Goal: Communication & Community: Answer question/provide support

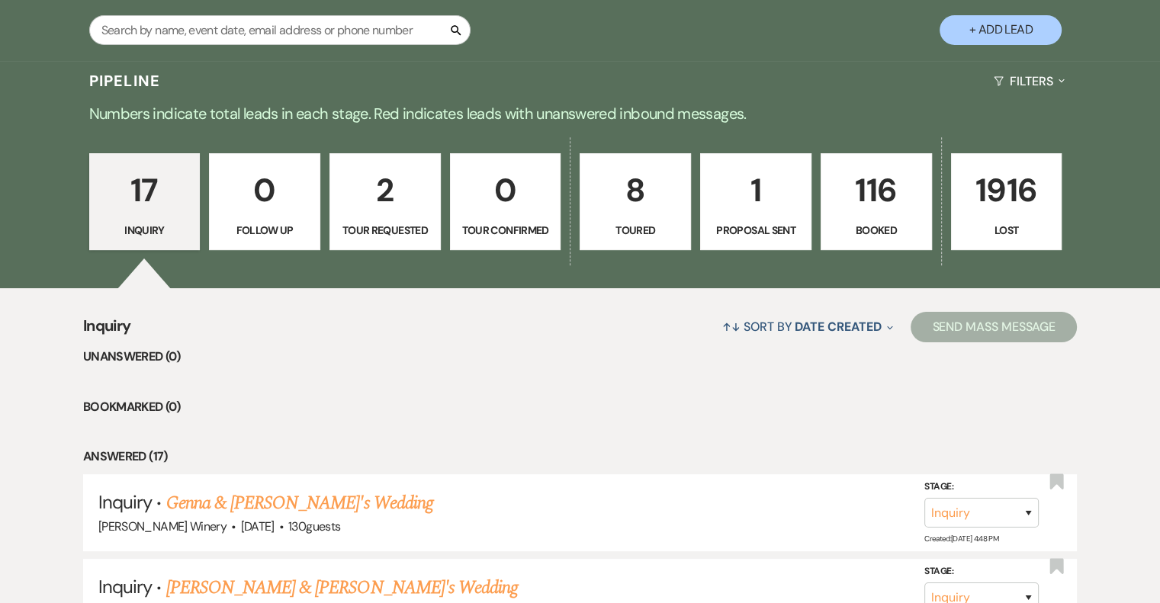
click at [380, 201] on p "2" at bounding box center [385, 190] width 92 height 51
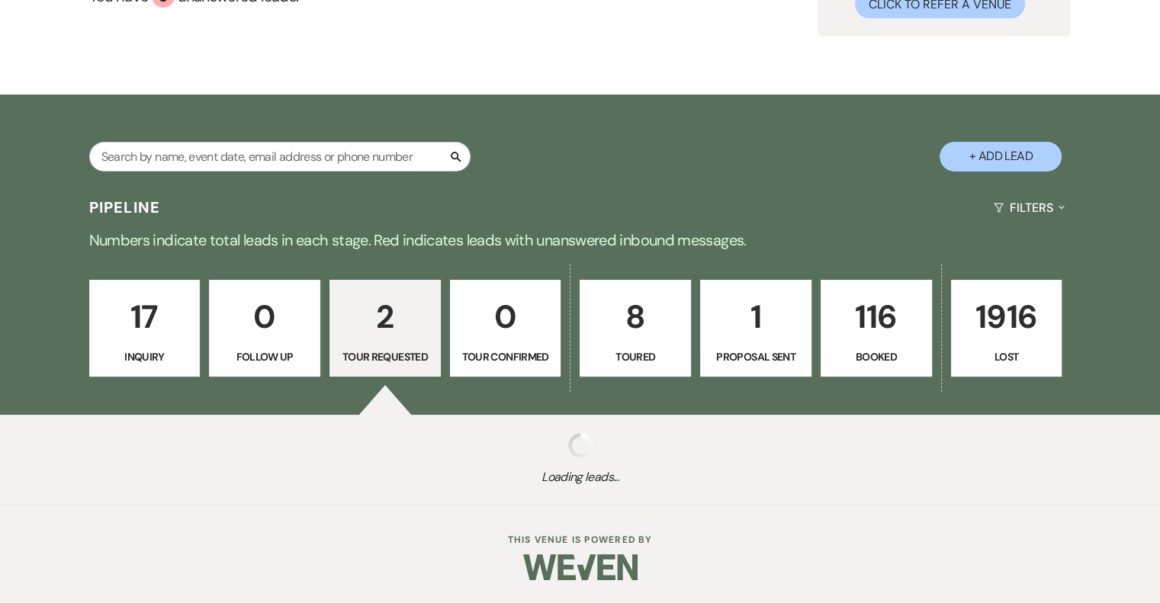
scroll to position [305, 0]
select select "2"
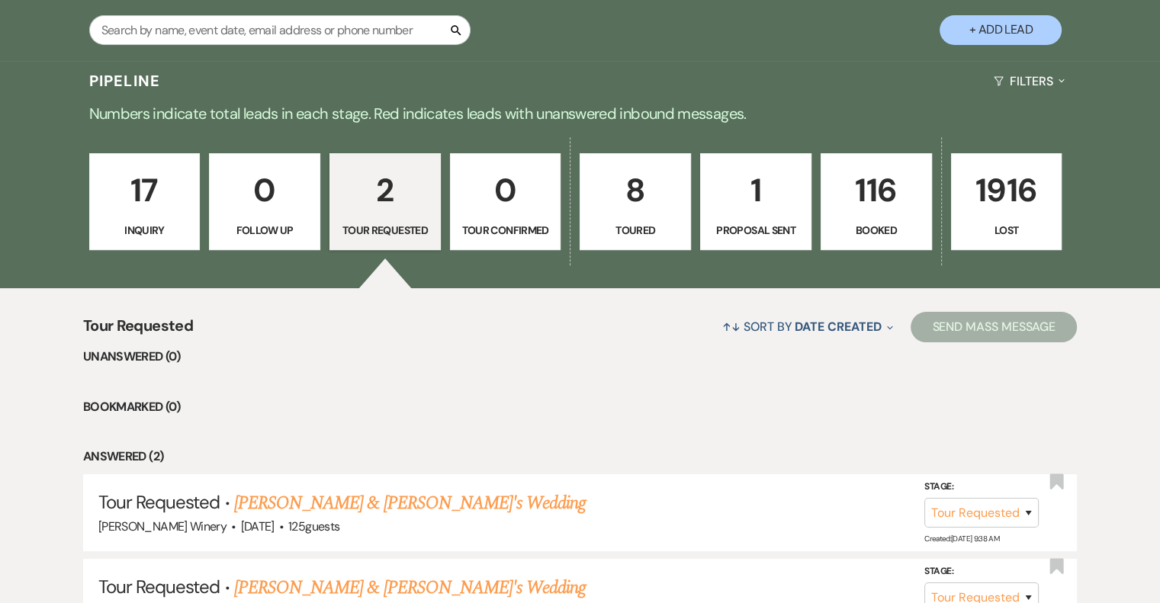
click at [752, 208] on p "1" at bounding box center [756, 190] width 92 height 51
select select "6"
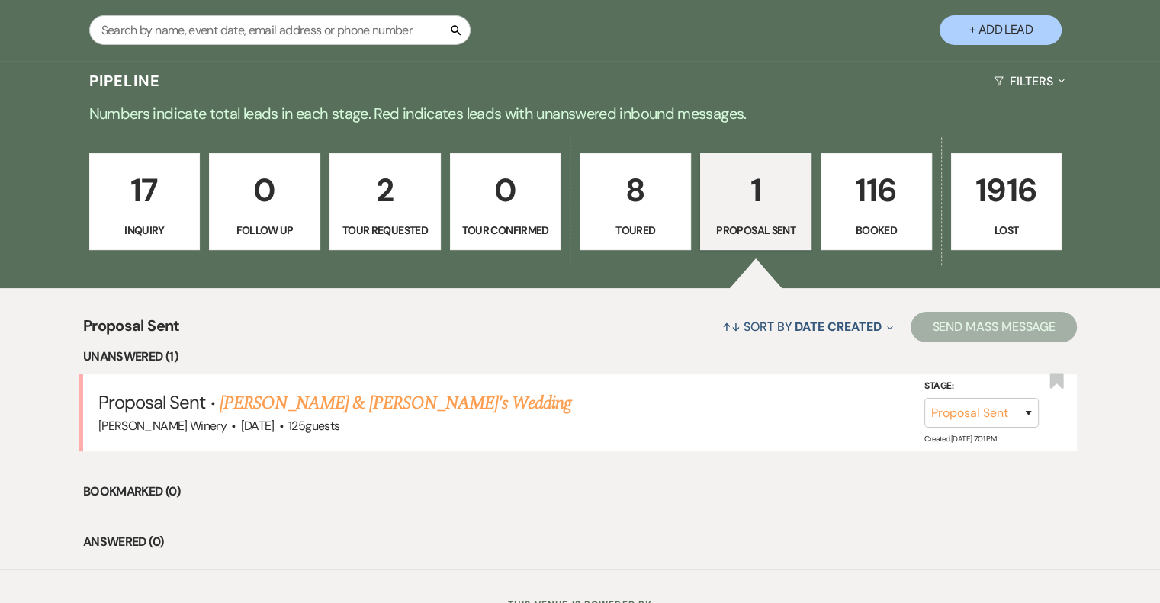
scroll to position [369, 0]
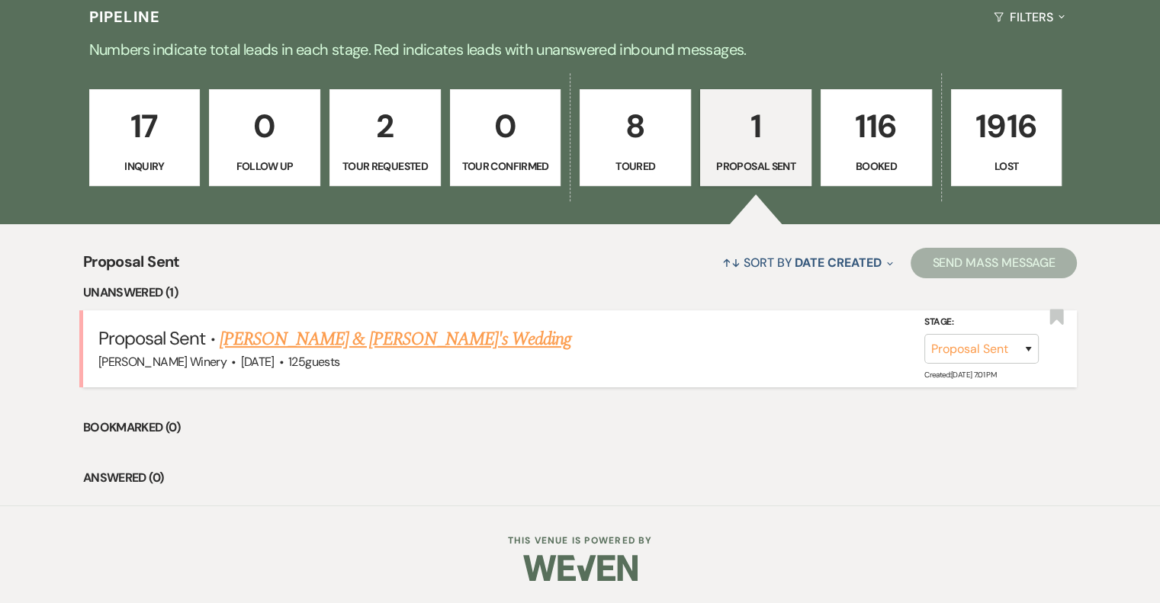
click at [312, 337] on link "[PERSON_NAME] & [PERSON_NAME]'s Wedding" at bounding box center [396, 339] width 352 height 27
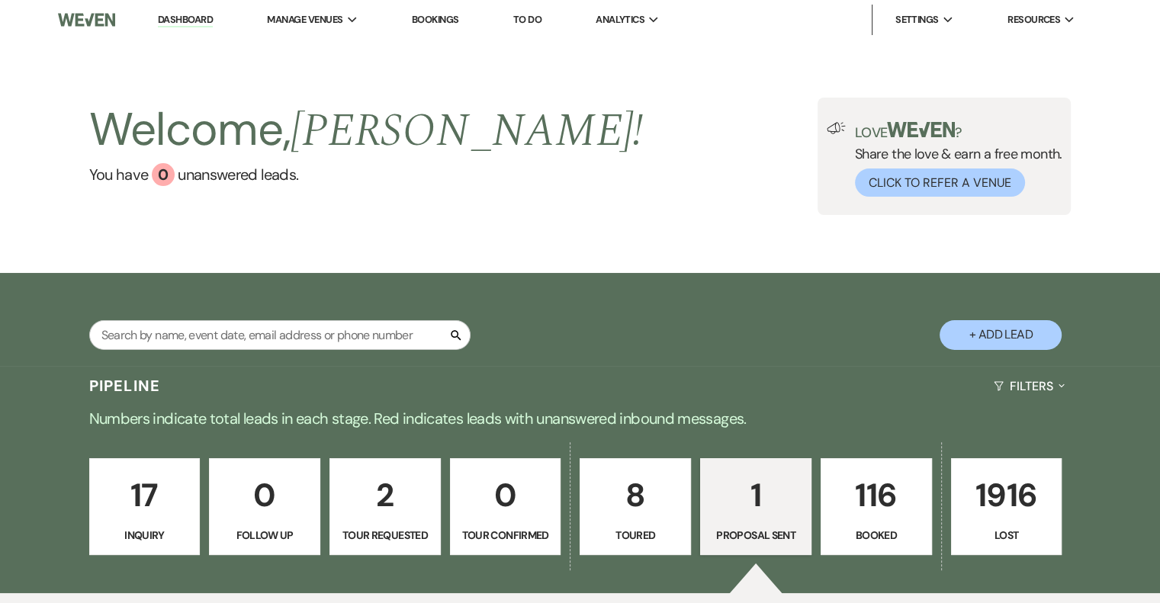
select select "6"
select select "5"
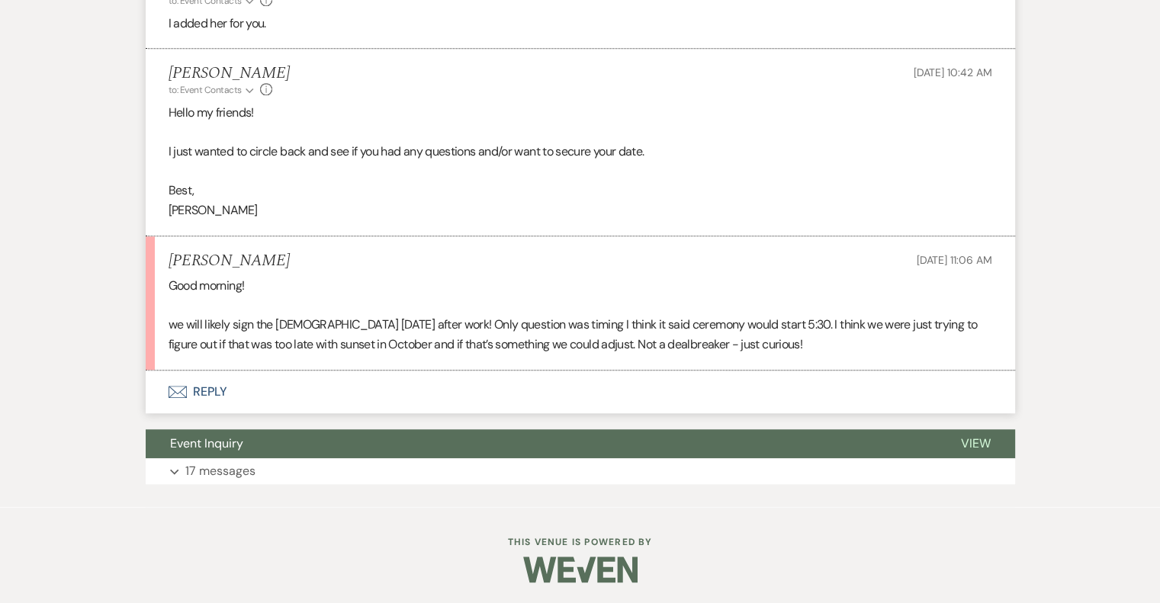
scroll to position [1395, 0]
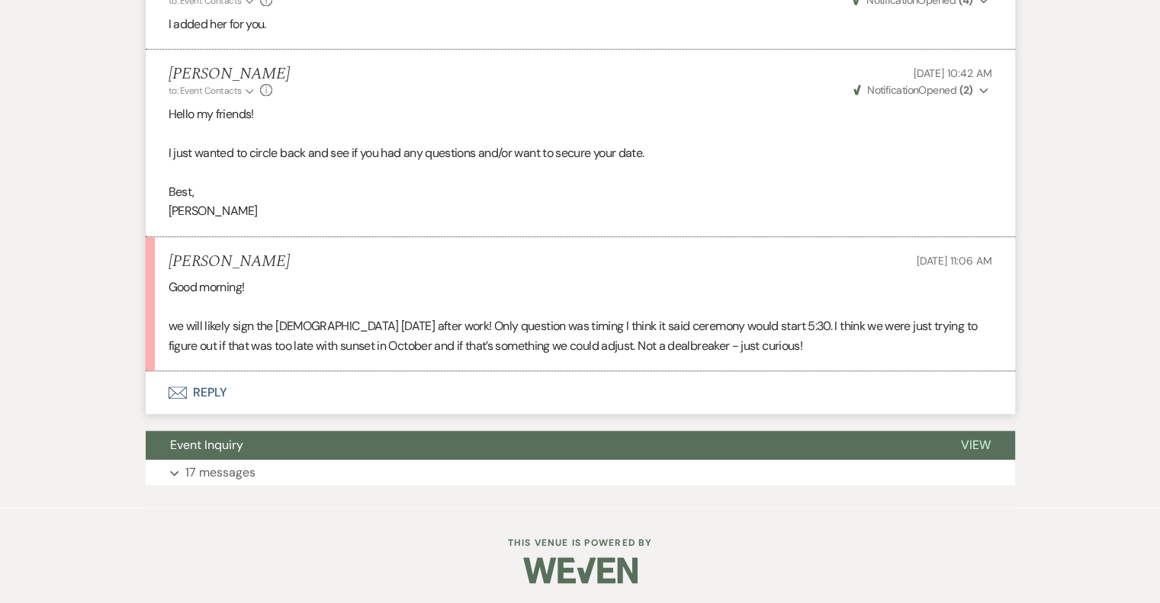
click at [209, 389] on button "Envelope Reply" at bounding box center [580, 392] width 869 height 43
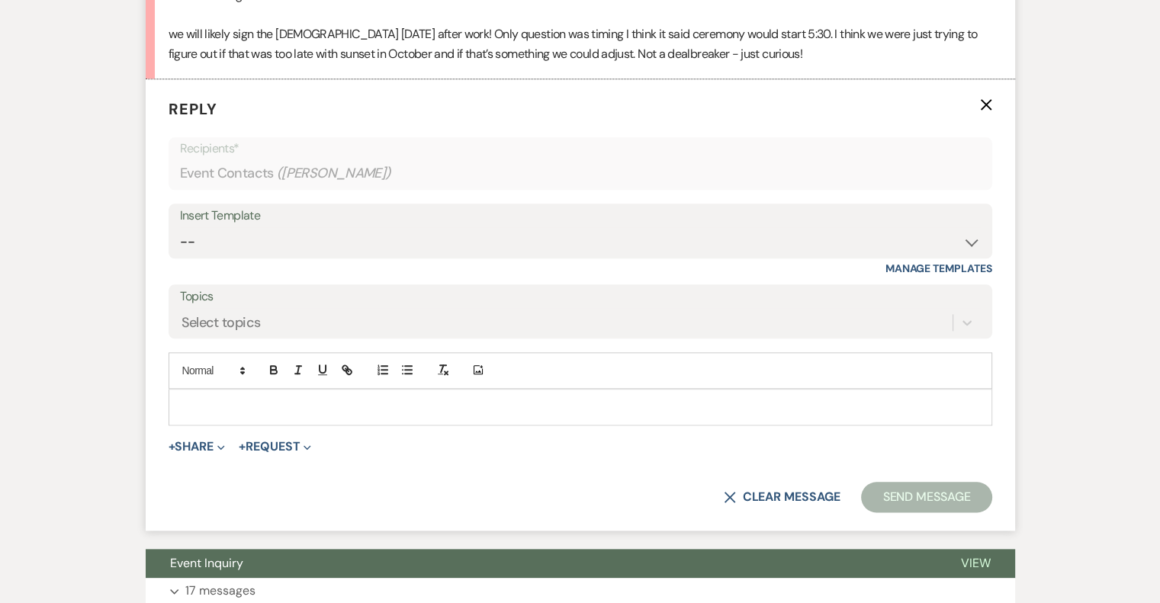
scroll to position [1688, 0]
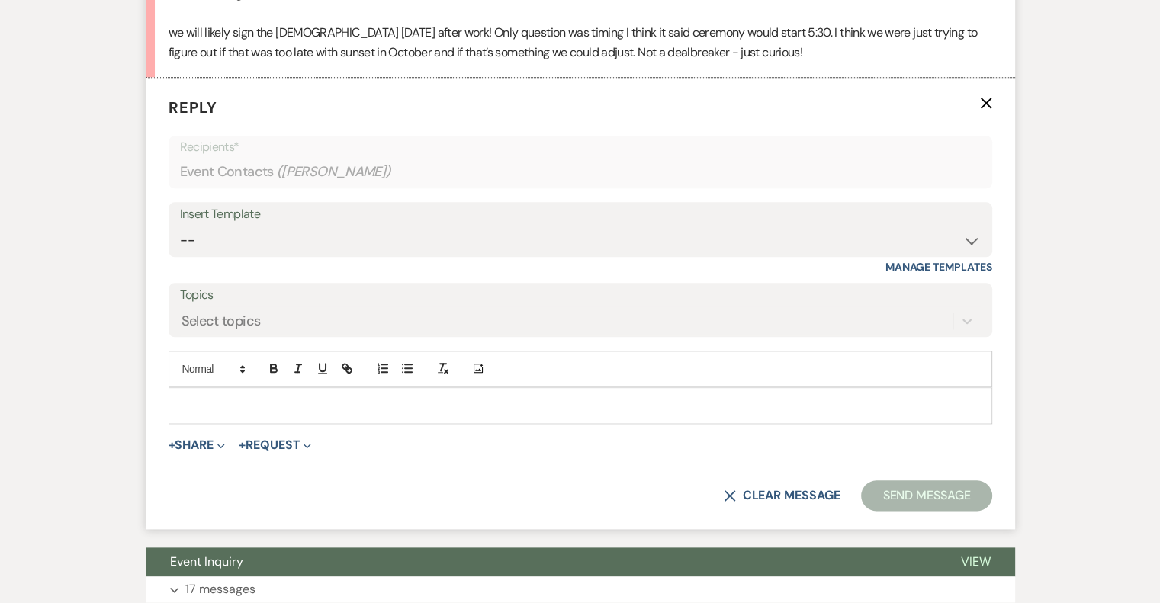
click at [194, 393] on div at bounding box center [580, 405] width 822 height 35
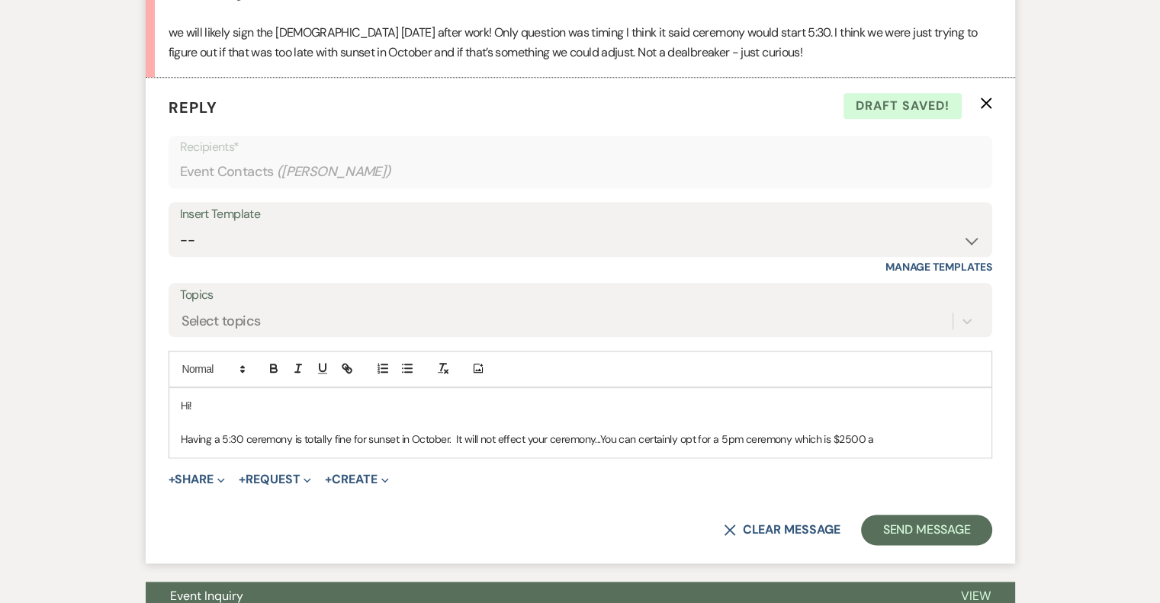
click at [827, 441] on p "Having a 5:30 ceremony is totally fine for sunset in October. It will not effec…" at bounding box center [580, 439] width 799 height 17
click at [885, 443] on p "Having a 5:30 ceremony is totally fine for sunset in October. It will not effec…" at bounding box center [580, 439] width 799 height 17
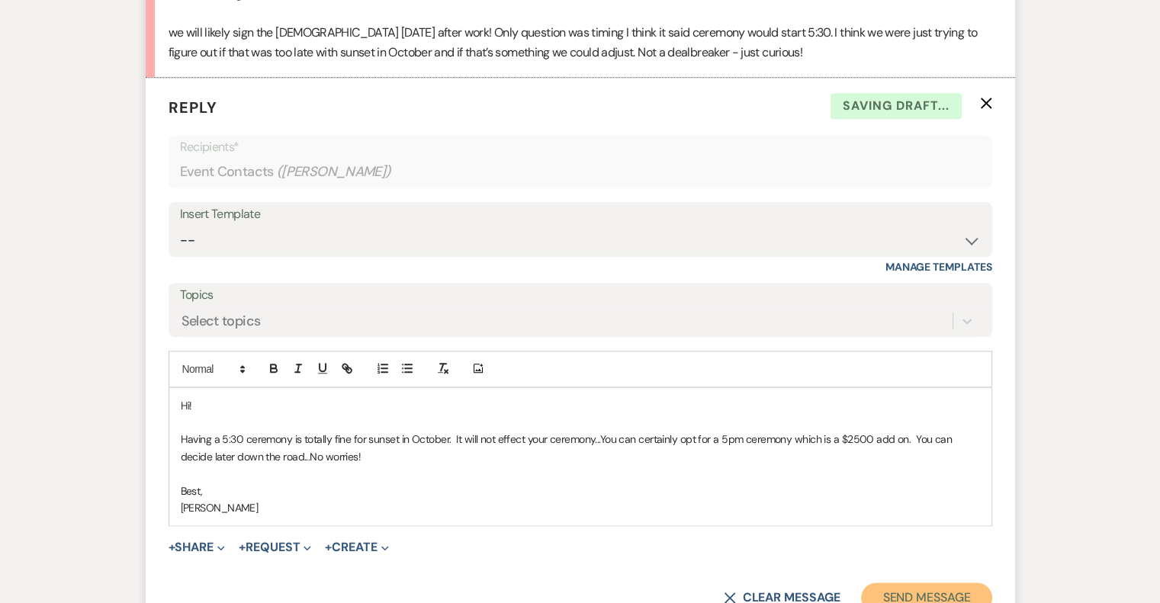
click at [926, 592] on button "Send Message" at bounding box center [926, 598] width 130 height 31
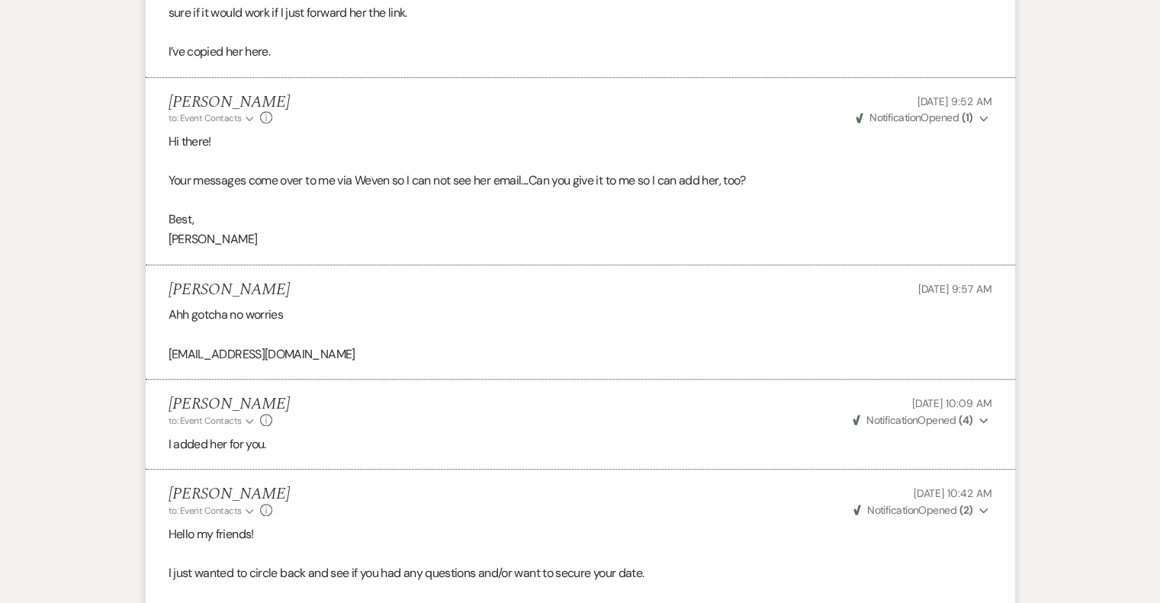
scroll to position [0, 0]
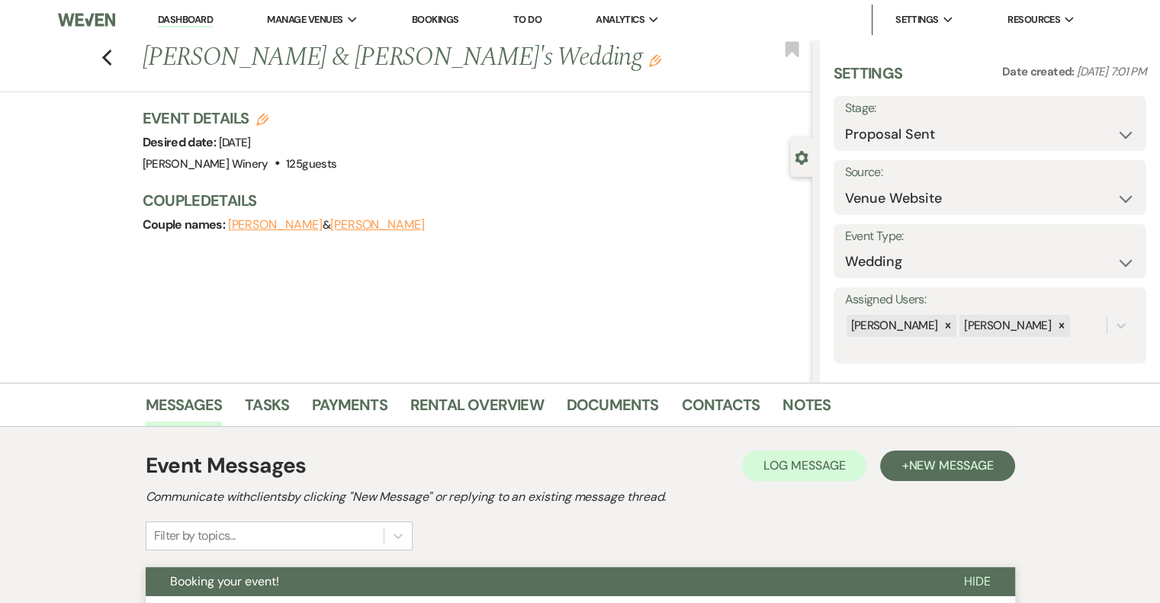
click at [175, 22] on link "Dashboard" at bounding box center [185, 20] width 55 height 14
